Goal: Transaction & Acquisition: Obtain resource

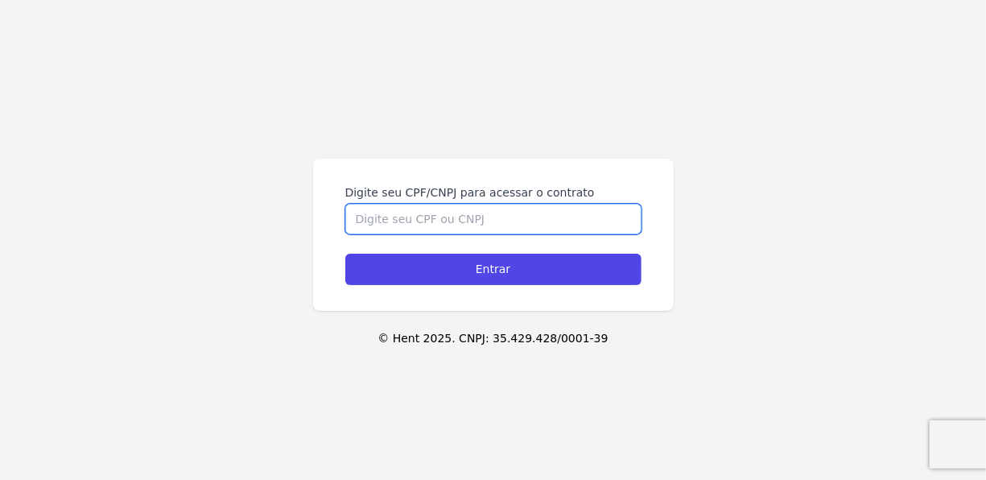
click at [482, 220] on input "Digite seu CPF/CNPJ para acessar o contrato" at bounding box center [493, 219] width 296 height 31
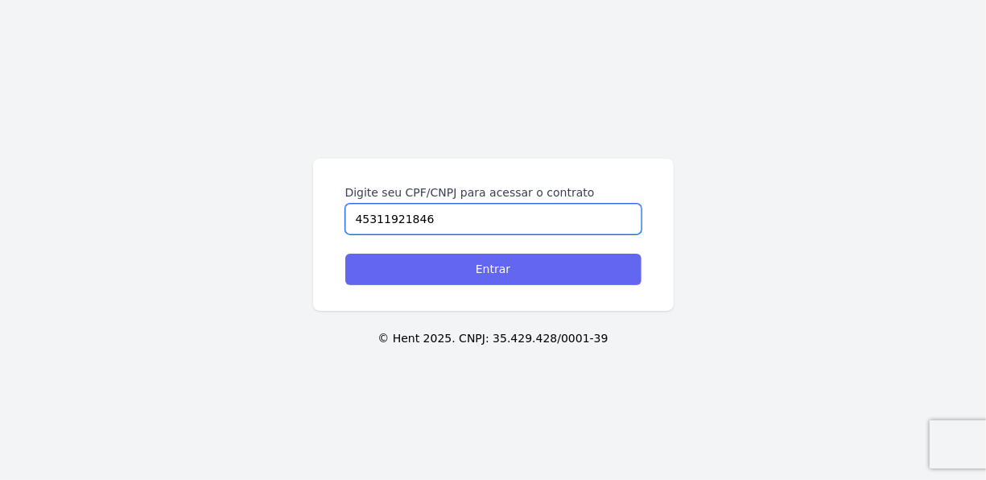
type input "45311921846"
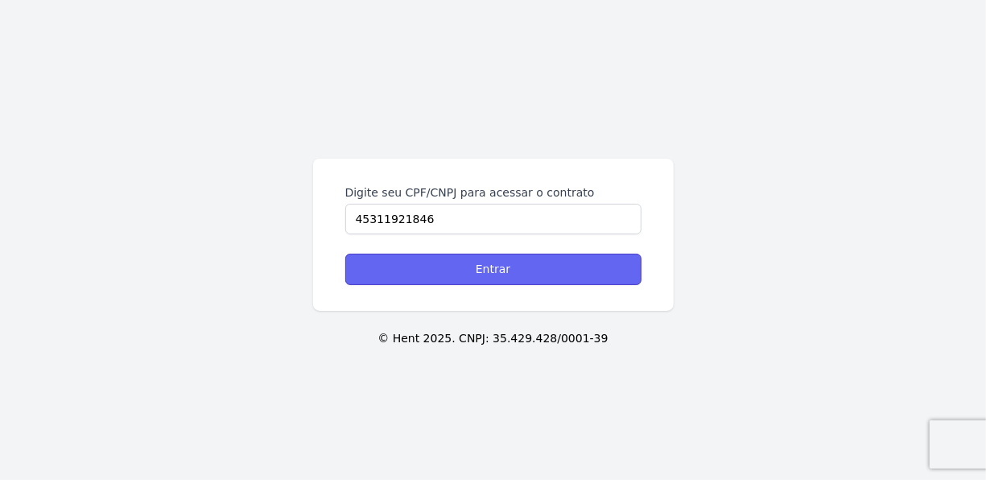
click at [516, 272] on input "Entrar" at bounding box center [493, 269] width 296 height 31
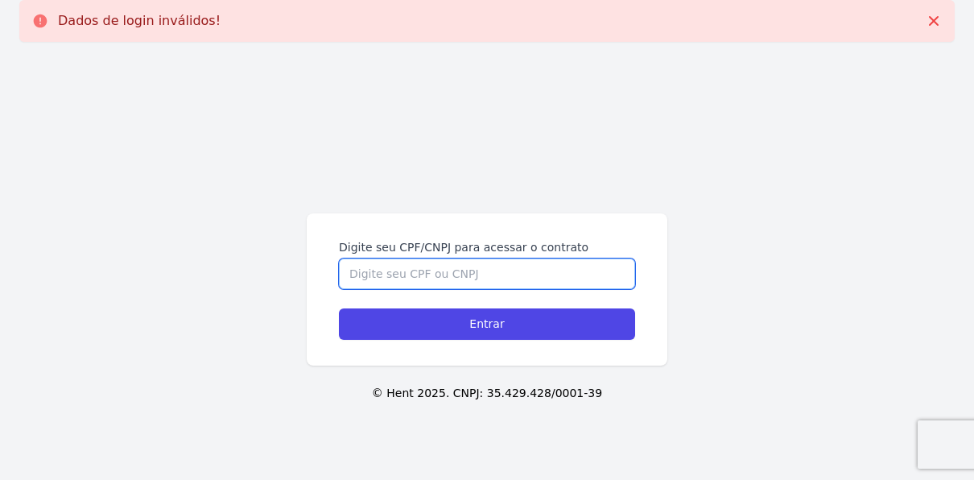
click at [448, 279] on input "Digite seu CPF/CNPJ para acessar o contrato" at bounding box center [487, 273] width 296 height 31
type input "45311921846"
click at [339, 308] on input "Entrar" at bounding box center [487, 323] width 296 height 31
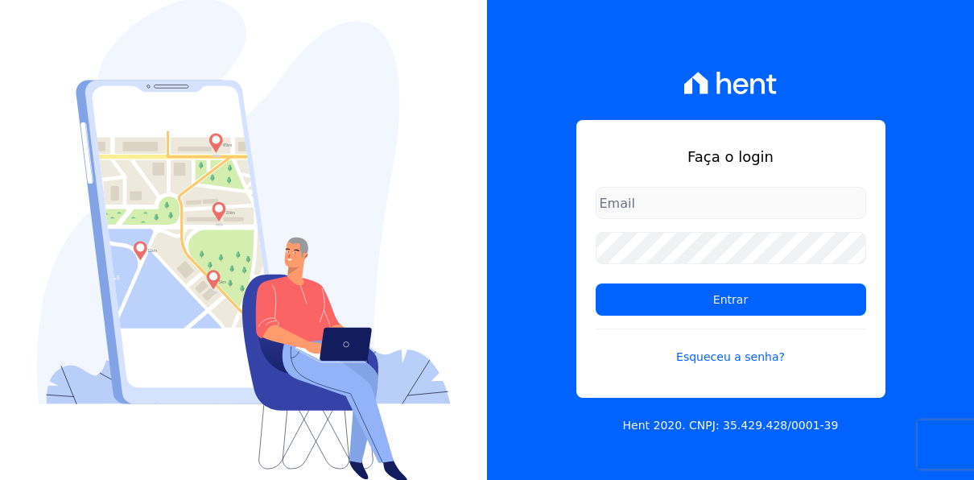
click at [726, 207] on input "email" at bounding box center [731, 203] width 271 height 32
type input "[EMAIL_ADDRESS][DOMAIN_NAME]"
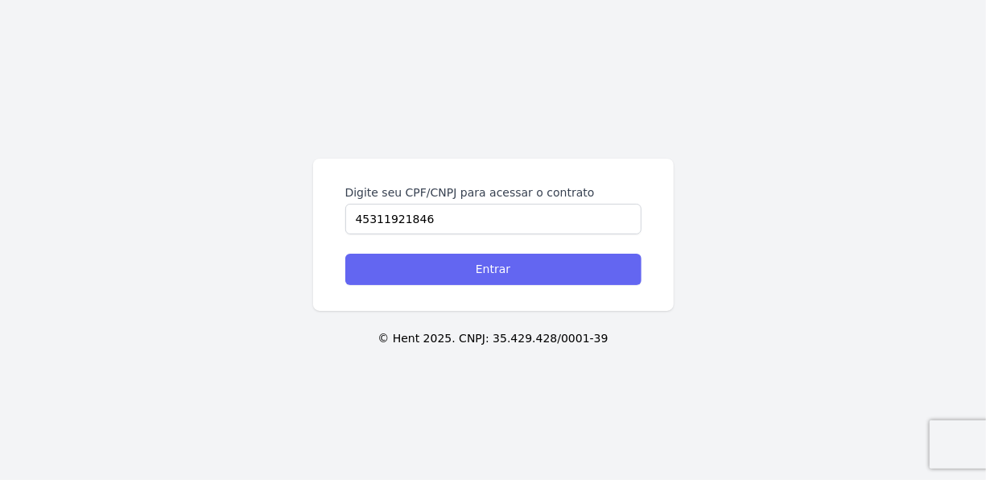
type input "45311921846"
click at [453, 271] on input "Entrar" at bounding box center [493, 269] width 296 height 31
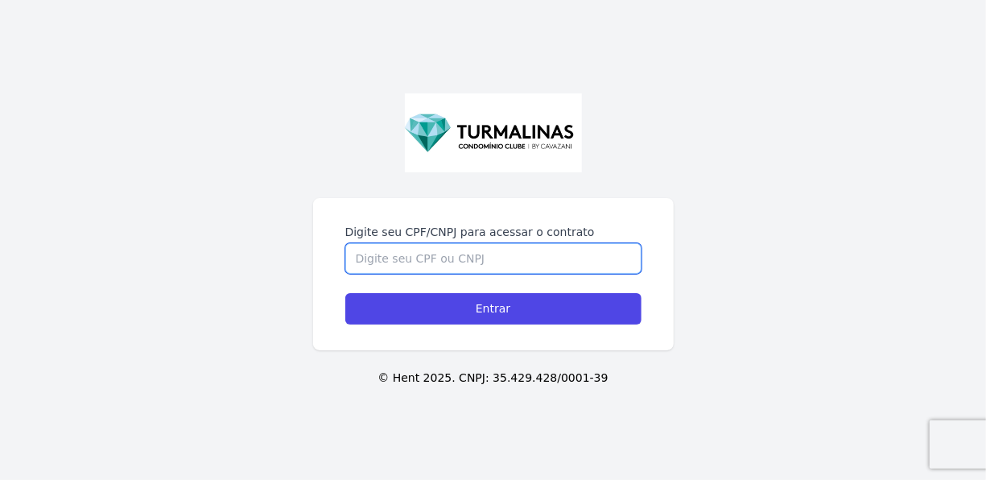
click at [442, 269] on input "Digite seu CPF/CNPJ para acessar o contrato" at bounding box center [493, 258] width 296 height 31
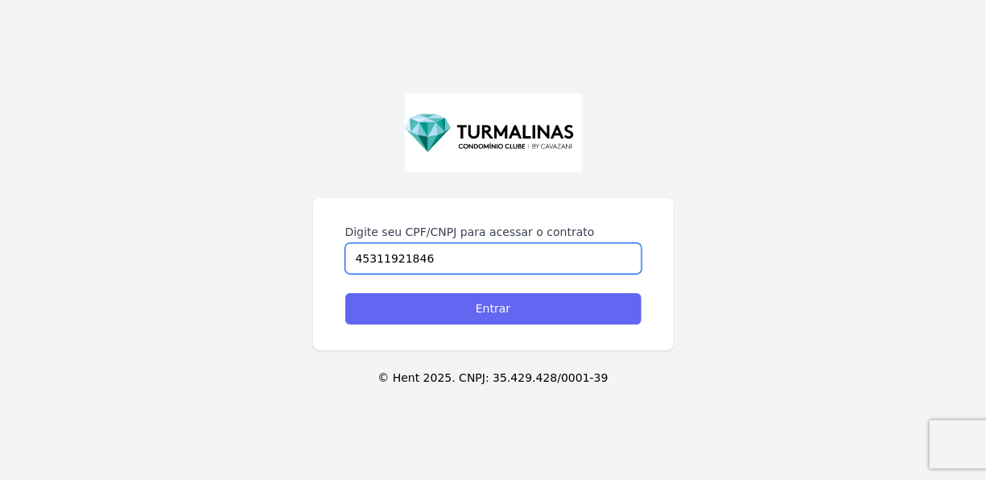
type input "45311921846"
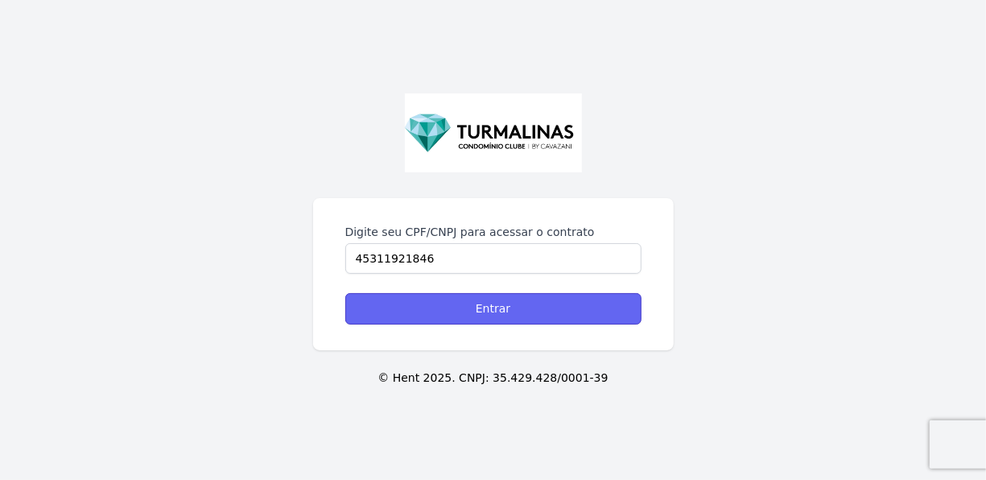
click at [428, 321] on input "Entrar" at bounding box center [493, 308] width 296 height 31
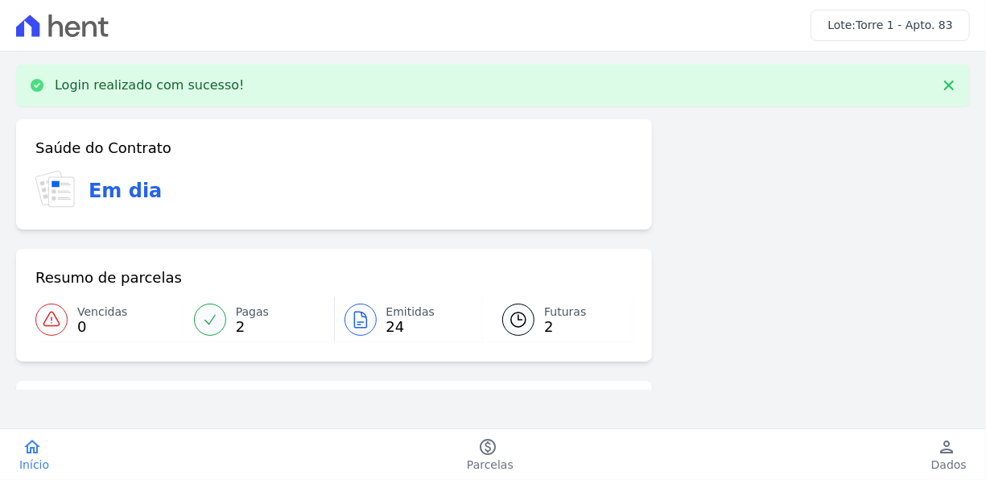
click at [360, 322] on icon at bounding box center [360, 319] width 19 height 19
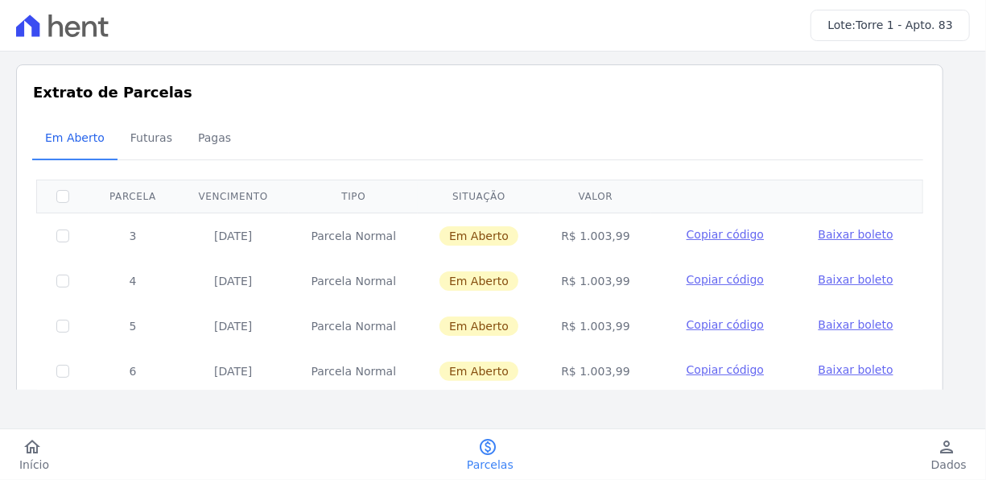
drag, startPoint x: 210, startPoint y: 237, endPoint x: 292, endPoint y: 242, distance: 82.3
click at [292, 242] on tr "3 [DATE] [GEOGRAPHIC_DATA] Em [GEOGRAPHIC_DATA] R$ 1.003,99 Copiar código [GEOG…" at bounding box center [480, 236] width 887 height 46
click at [848, 237] on span "Baixar boleto" at bounding box center [856, 234] width 75 height 13
drag, startPoint x: 144, startPoint y: 132, endPoint x: 173, endPoint y: 139, distance: 29.7
click at [144, 132] on span "Futuras" at bounding box center [151, 138] width 61 height 32
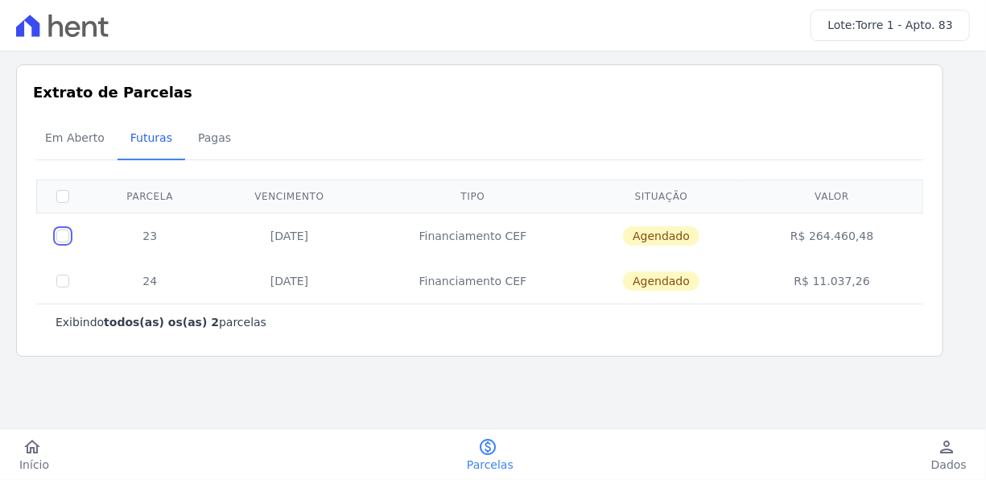
click at [61, 233] on input "checkbox" at bounding box center [62, 236] width 13 height 13
checkbox input "true"
click at [60, 233] on input "checkbox" at bounding box center [62, 236] width 13 height 13
checkbox input "false"
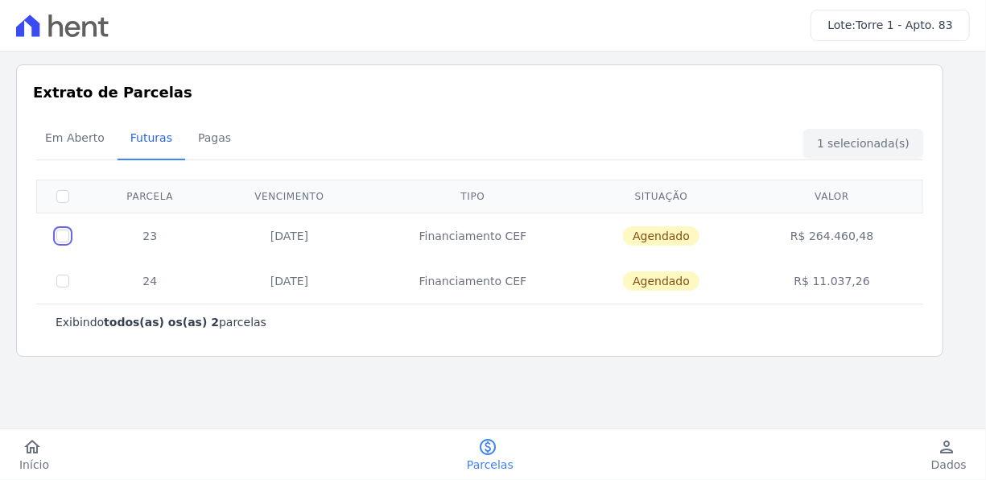
checkbox input "false"
click at [60, 275] on input "checkbox" at bounding box center [62, 281] width 13 height 13
checkbox input "true"
click at [62, 272] on td at bounding box center [63, 280] width 52 height 45
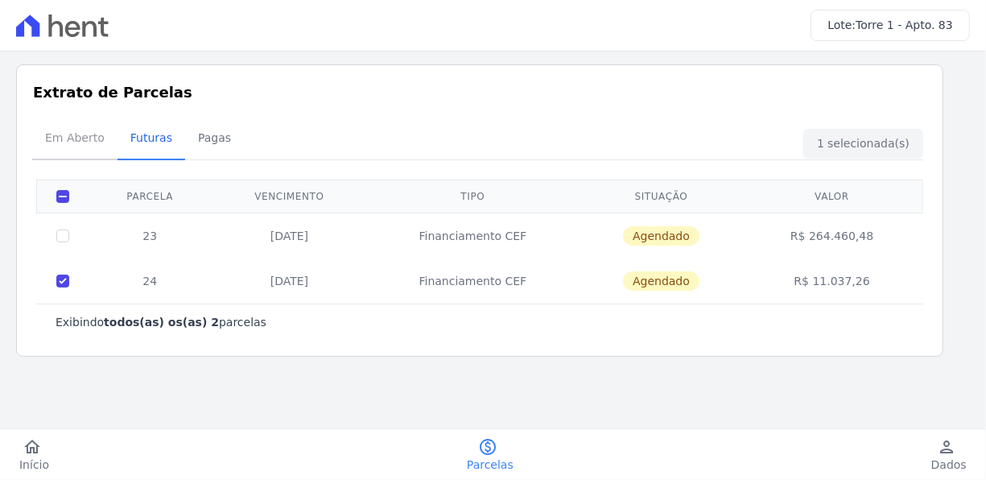
click at [72, 142] on span "Em Aberto" at bounding box center [74, 138] width 79 height 32
